Goal: Task Accomplishment & Management: Use online tool/utility

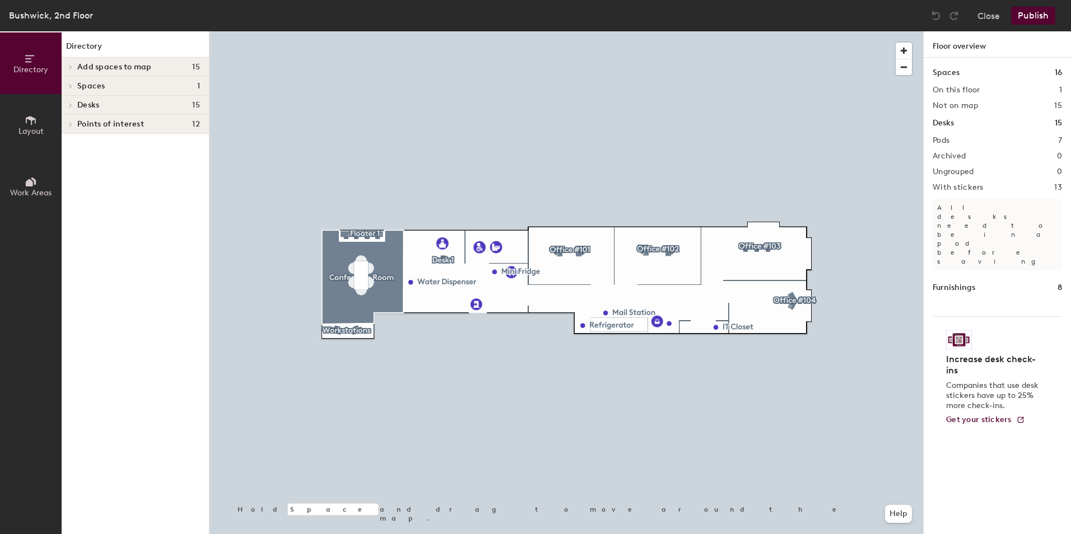
click at [162, 69] on h4 "Add spaces to map 15" at bounding box center [138, 67] width 123 height 9
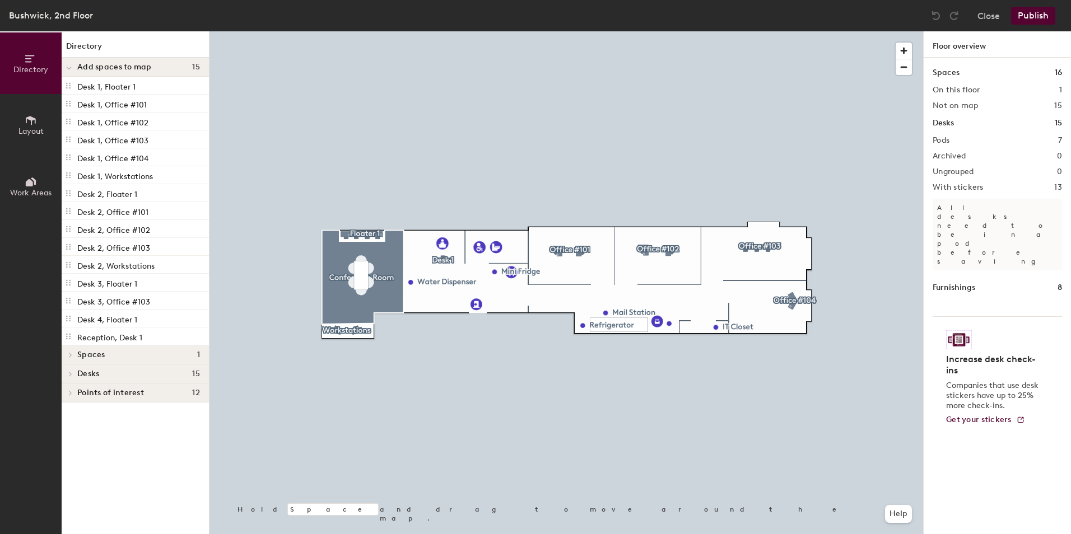
click at [164, 66] on h4 "Add spaces to map 15" at bounding box center [138, 67] width 123 height 9
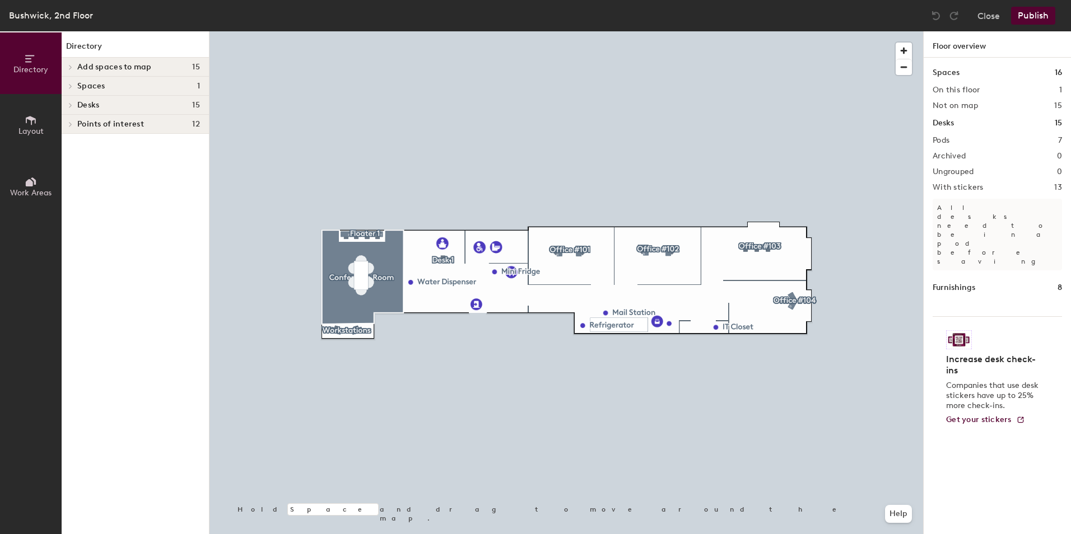
click at [145, 109] on h4 "Desks 15" at bounding box center [138, 105] width 123 height 9
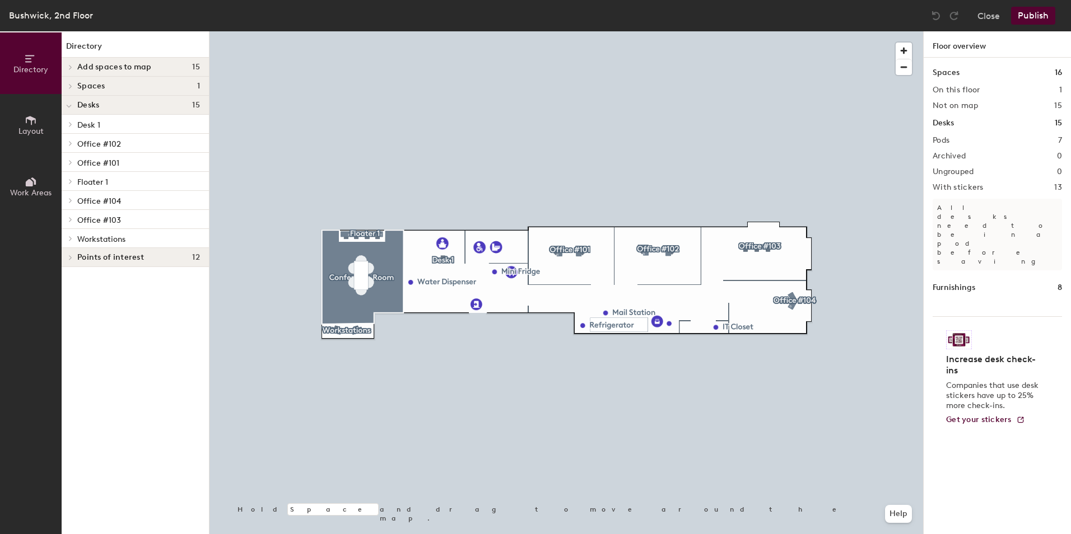
click at [139, 218] on p "Office #103" at bounding box center [138, 219] width 123 height 15
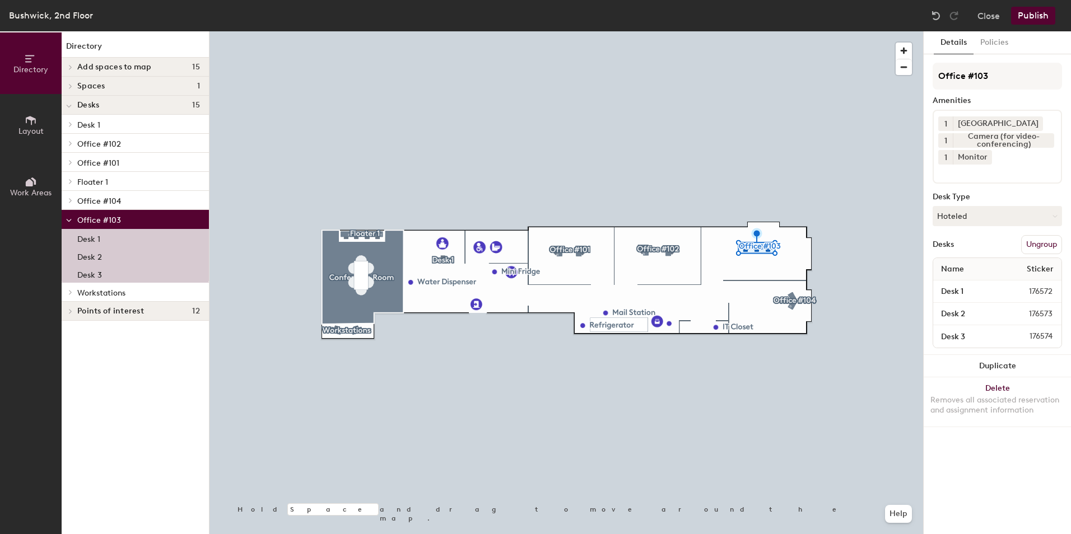
click at [165, 312] on h4 "Points of interest 12" at bounding box center [138, 311] width 123 height 9
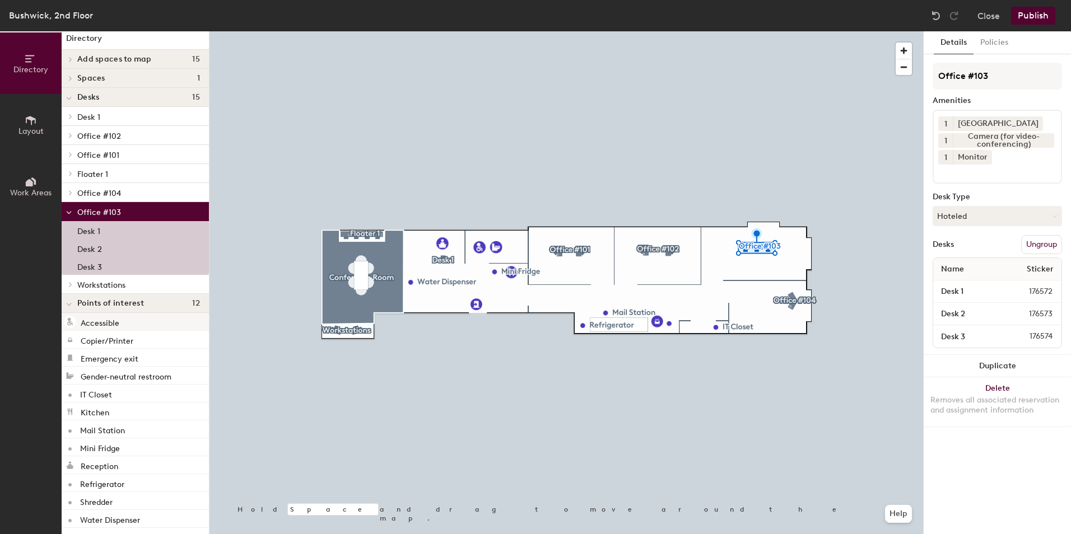
scroll to position [11, 0]
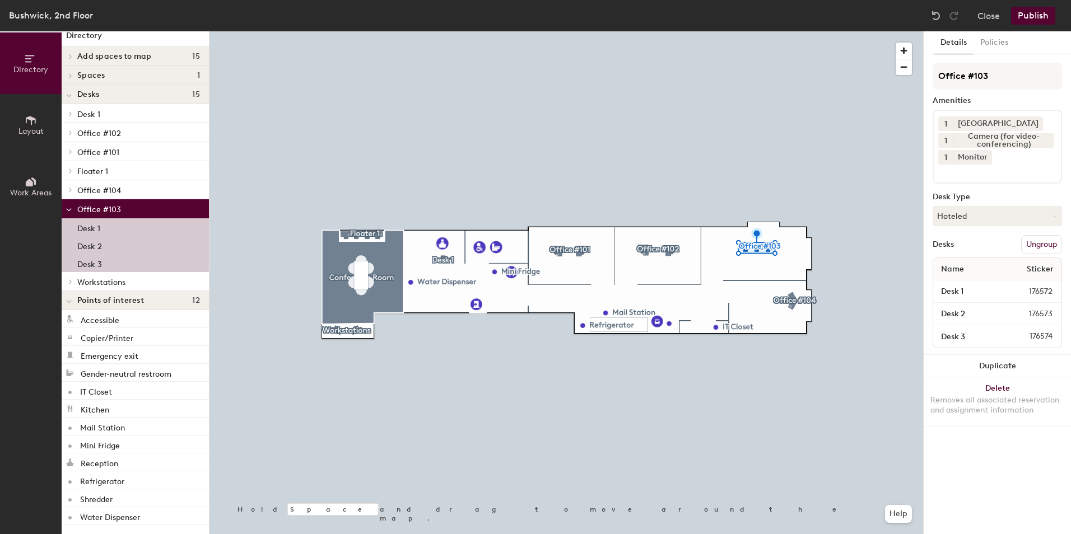
click at [111, 207] on span "Office #103" at bounding box center [99, 210] width 44 height 10
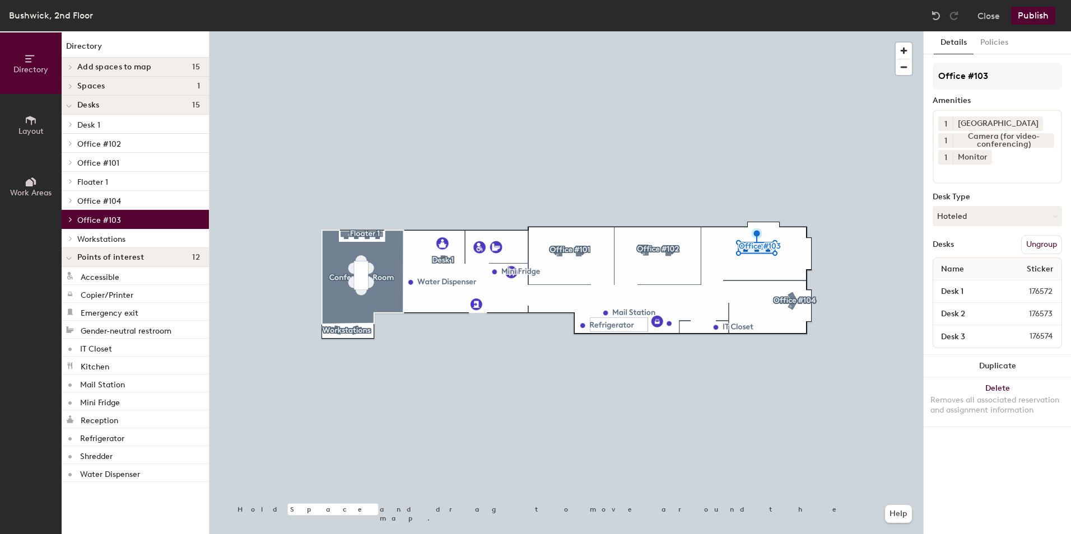
scroll to position [0, 0]
click at [981, 13] on button "Close" at bounding box center [989, 16] width 22 height 18
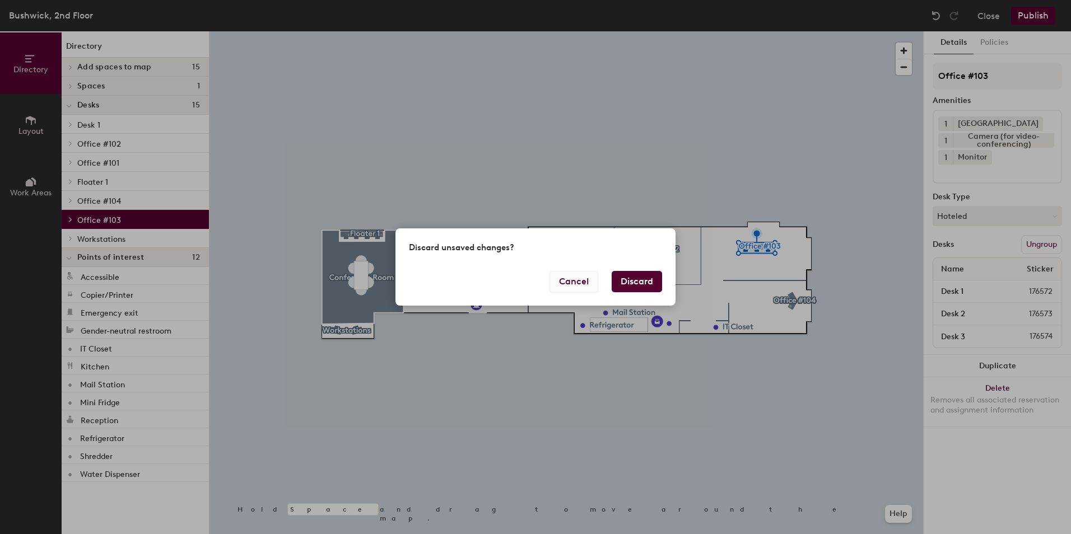
click at [565, 280] on button "Cancel" at bounding box center [574, 281] width 49 height 21
